Goal: Download file/media

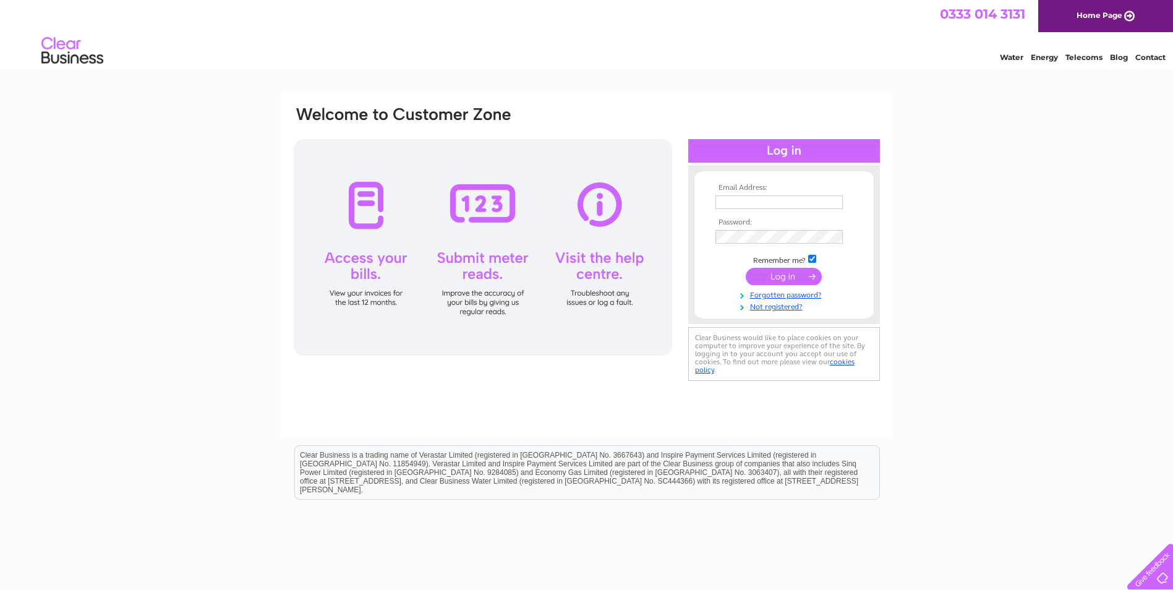
type input "accountspayable@nstauthority.co.uk"
click at [773, 275] on input "submit" at bounding box center [783, 276] width 76 height 17
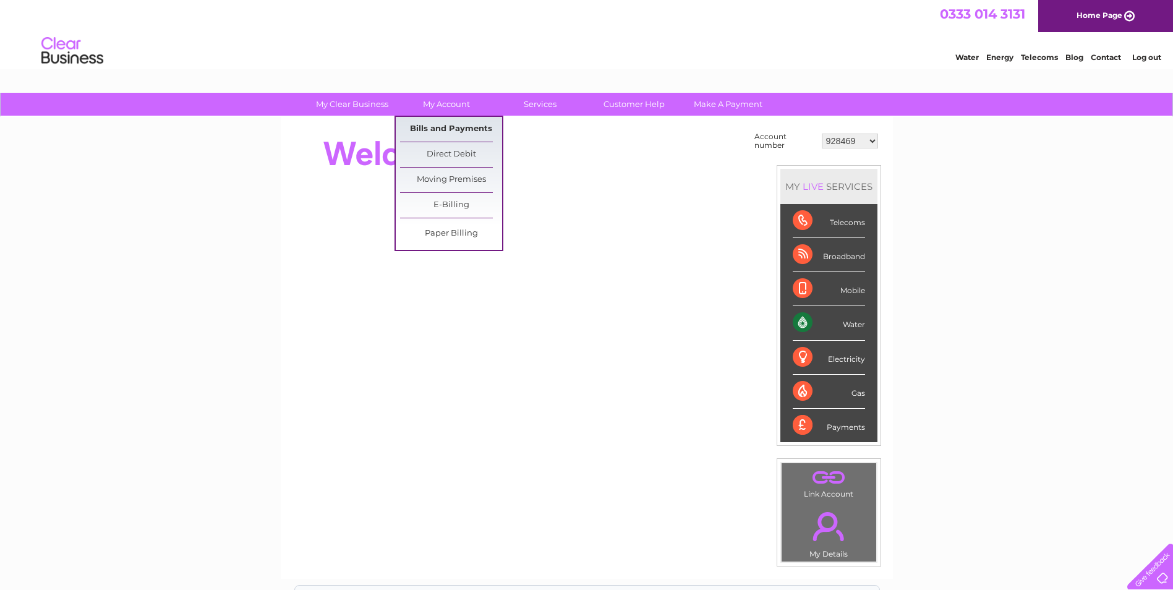
click at [449, 125] on link "Bills and Payments" at bounding box center [451, 129] width 102 height 25
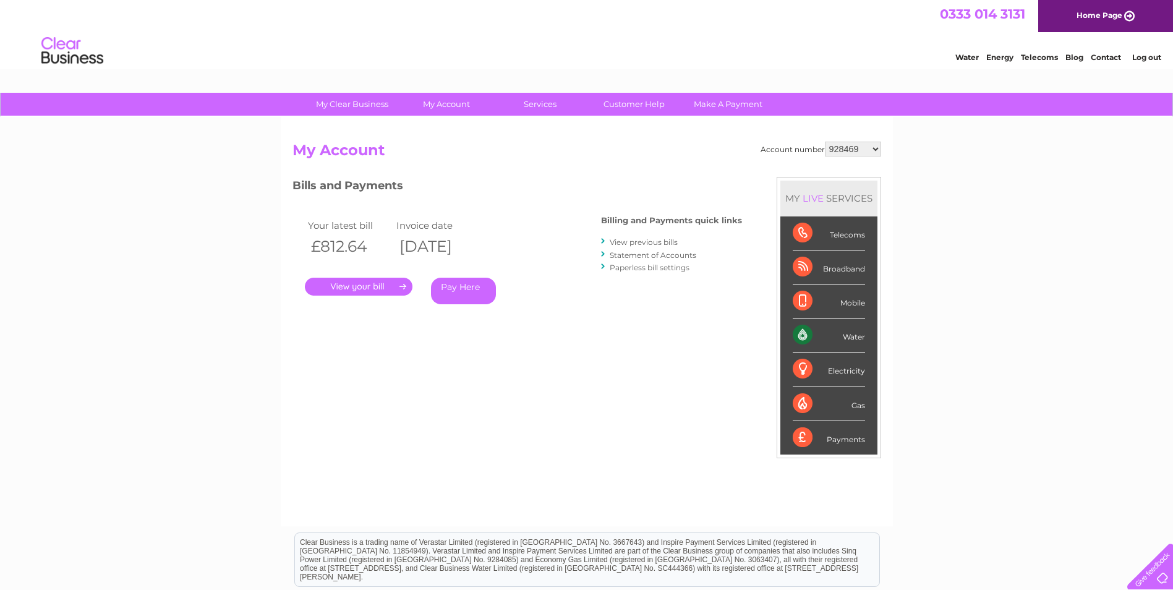
click at [365, 288] on link "." at bounding box center [359, 287] width 108 height 18
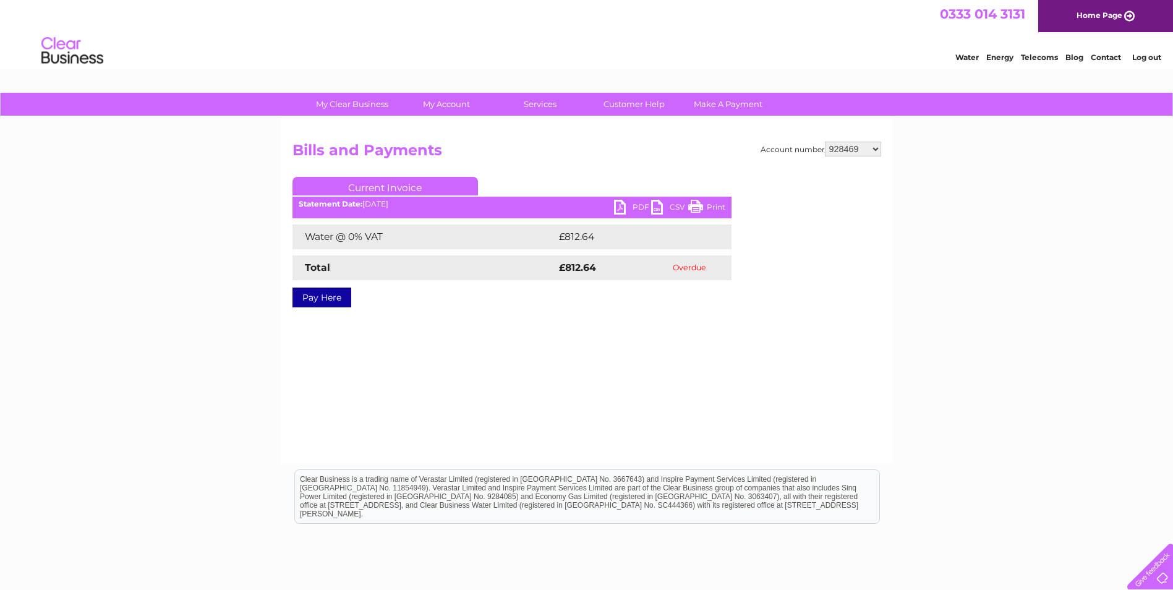
click at [626, 203] on link "PDF" at bounding box center [632, 209] width 37 height 18
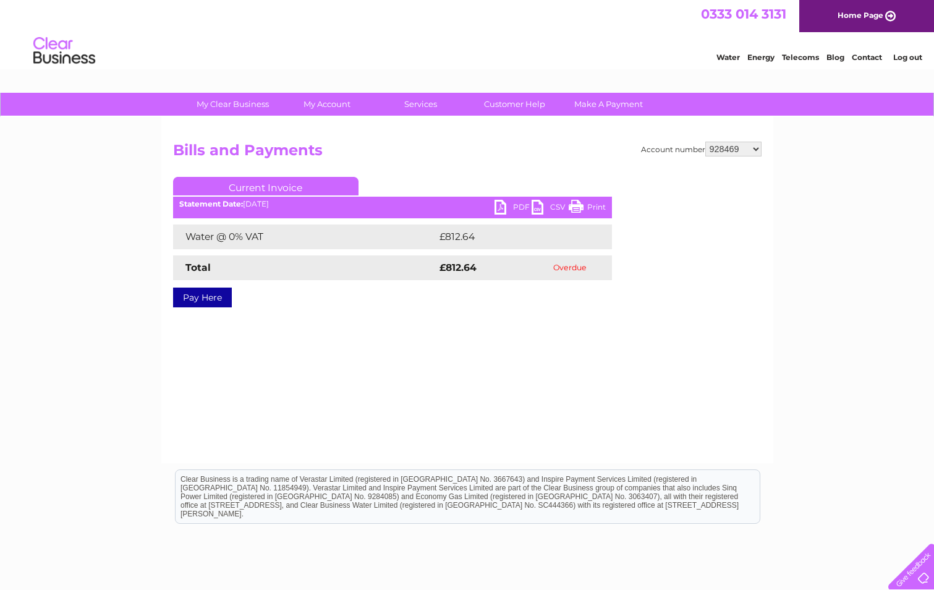
click at [757, 151] on select "928469 985280 30291669" at bounding box center [733, 149] width 56 height 15
select select "985280"
click at [705, 142] on select "928469 985280 30291669" at bounding box center [733, 149] width 56 height 15
click at [514, 207] on link "PDF" at bounding box center [513, 209] width 37 height 18
click at [755, 151] on select "928469 985280 30291669" at bounding box center [733, 149] width 56 height 15
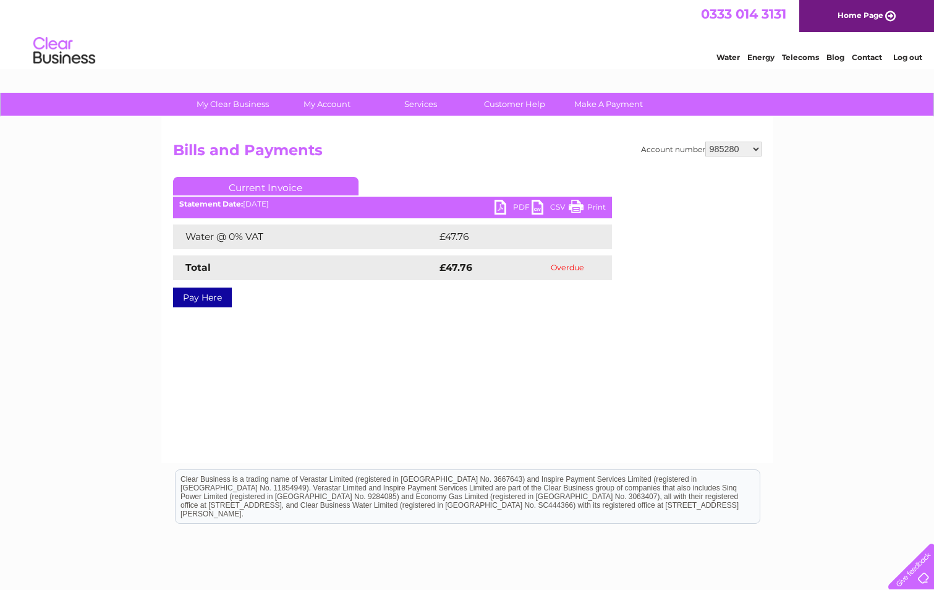
select select "30291669"
click at [705, 142] on select "928469 985280 30291669" at bounding box center [733, 149] width 56 height 15
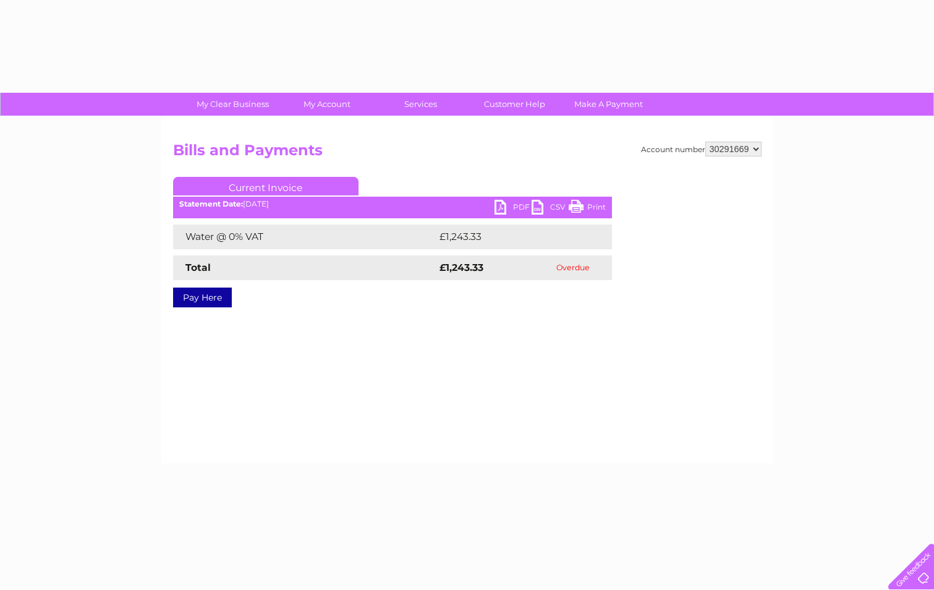
click at [514, 210] on link "PDF" at bounding box center [513, 209] width 37 height 18
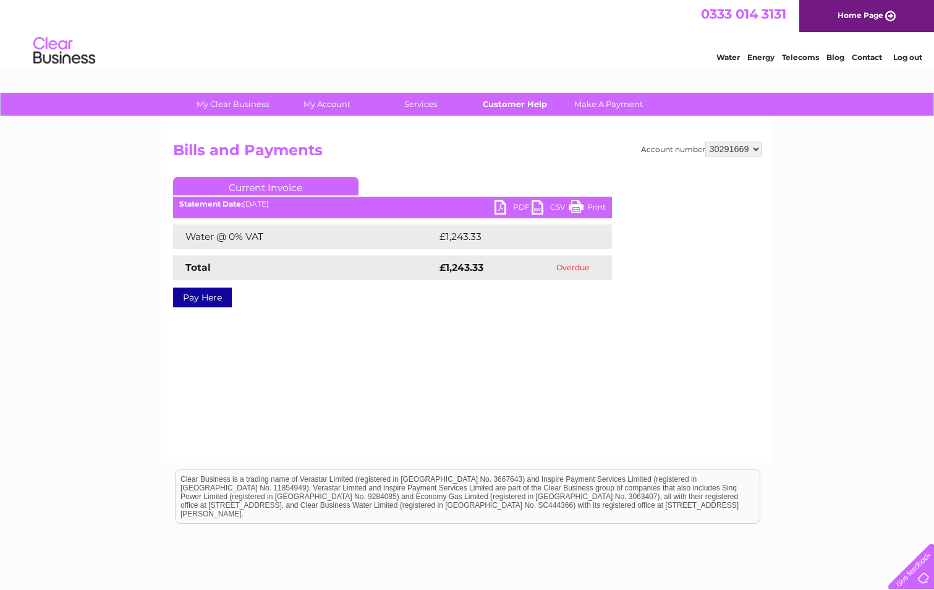
click at [522, 103] on link "Customer Help" at bounding box center [515, 104] width 102 height 23
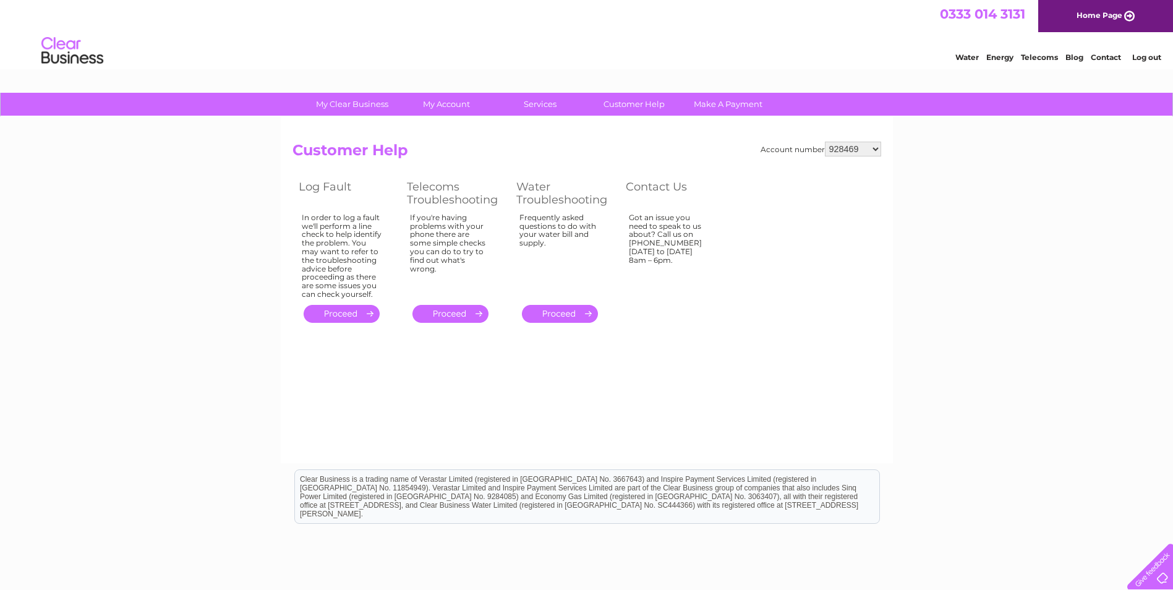
click at [382, 252] on div "Got an issue you need to speak to us about? Call us on [PHONE_NUMBER] [DATE] to…" at bounding box center [342, 255] width 80 height 85
